Goal: Navigation & Orientation: Find specific page/section

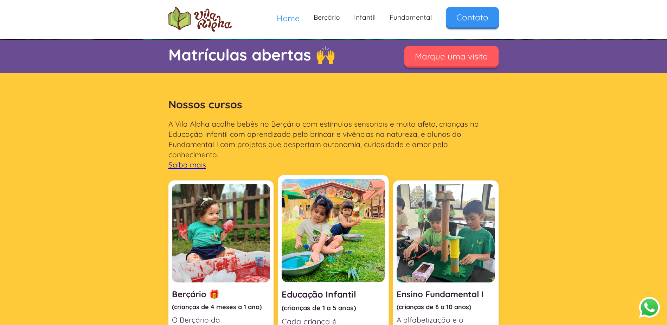
scroll to position [246, 0]
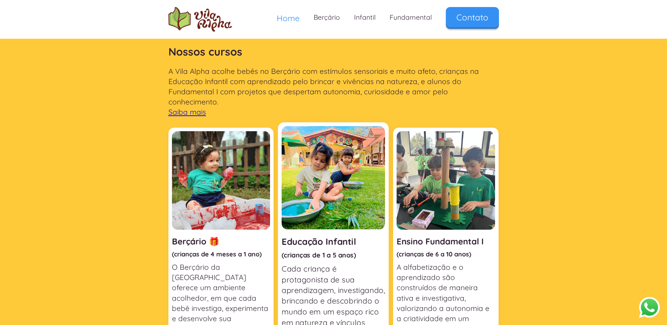
click at [339, 213] on img at bounding box center [333, 177] width 103 height 103
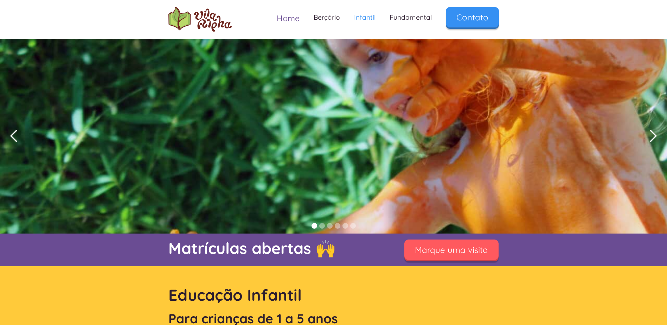
click at [289, 22] on span "Home" at bounding box center [288, 18] width 23 height 10
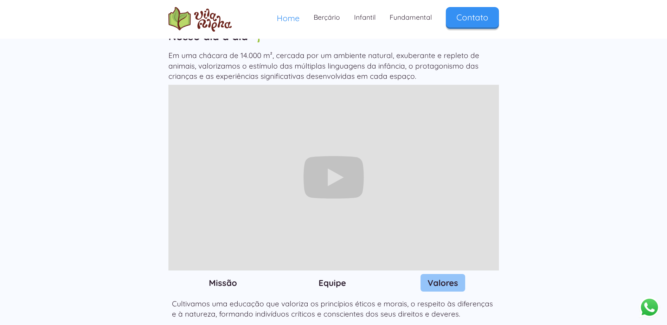
scroll to position [668, 0]
